Goal: Check status: Check status

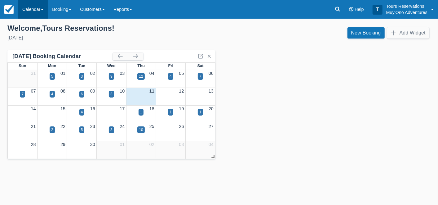
click at [23, 8] on link "Calendar" at bounding box center [33, 9] width 30 height 19
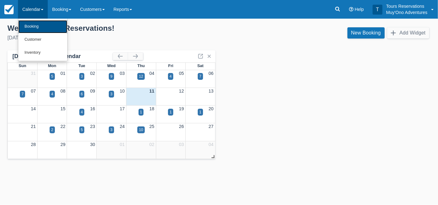
click at [38, 27] on link "Booking" at bounding box center [42, 26] width 49 height 13
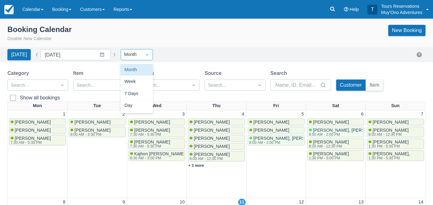
click at [141, 55] on div at bounding box center [146, 54] width 11 height 9
click at [136, 109] on div "Day" at bounding box center [137, 106] width 32 height 12
type input "09/11/25"
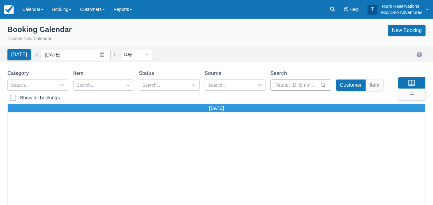
click at [301, 83] on input "Search" at bounding box center [296, 84] width 43 height 11
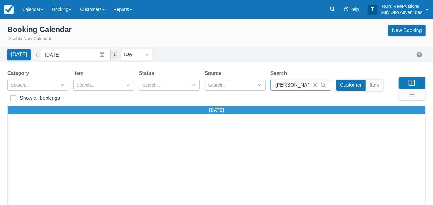
type input "kelvin"
click at [111, 54] on button "button" at bounding box center [114, 54] width 7 height 7
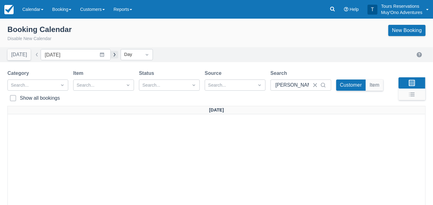
click at [112, 55] on button "button" at bounding box center [114, 54] width 7 height 7
type input "09/13/25"
